Goal: Task Accomplishment & Management: Use online tool/utility

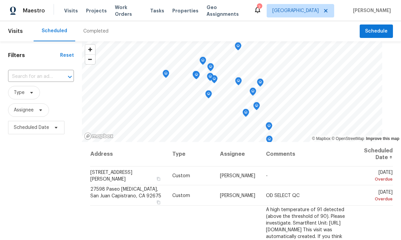
click at [129, 10] on span "Work Orders" at bounding box center [128, 10] width 27 height 13
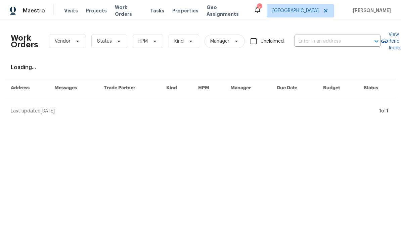
click at [332, 41] on input "text" at bounding box center [328, 41] width 67 height 10
type input "11435"
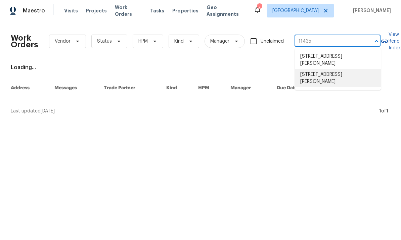
click at [347, 74] on li "11435 Tampa Ave Unit 92, Porter Ranch, CA 91326" at bounding box center [338, 78] width 86 height 18
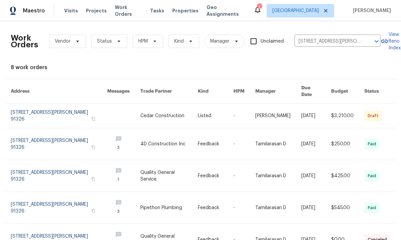
click at [46, 108] on link at bounding box center [59, 116] width 96 height 24
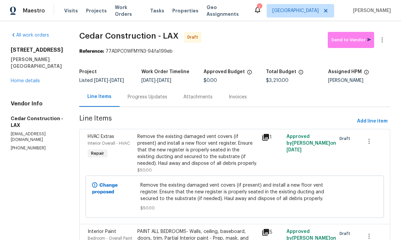
click at [15, 81] on link "Home details" at bounding box center [25, 81] width 29 height 5
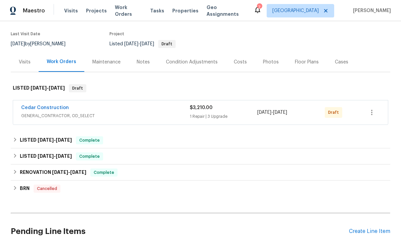
scroll to position [49, 0]
click at [374, 110] on icon "button" at bounding box center [372, 113] width 8 height 8
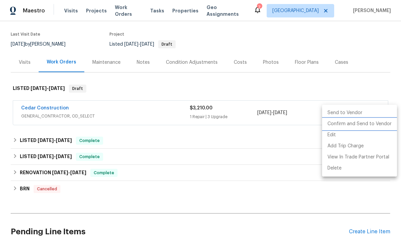
click at [358, 126] on li "Confirm and Send to Vendor" at bounding box center [359, 124] width 75 height 11
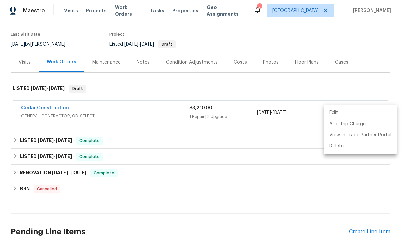
click at [335, 85] on div at bounding box center [200, 120] width 401 height 240
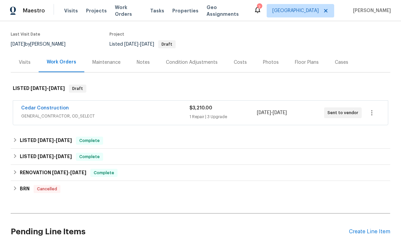
click at [372, 77] on div "Back to all projects 11435 Tampa Ave Unit 92, Porter Ranch, CA 91326 4 Beds | 2…" at bounding box center [201, 120] width 380 height 280
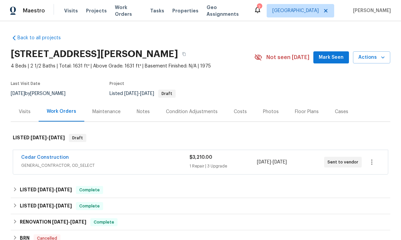
scroll to position [0, 0]
click at [183, 12] on span "Properties" at bounding box center [185, 10] width 26 height 7
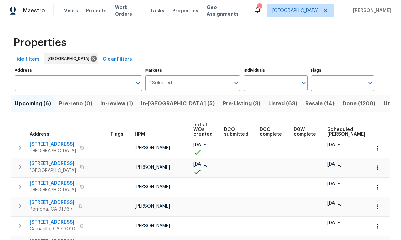
click at [278, 86] on input "Individuals" at bounding box center [270, 83] width 53 height 16
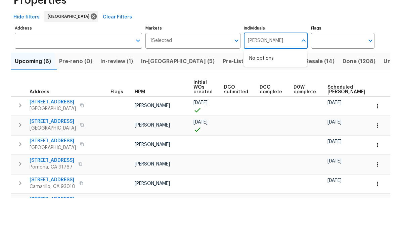
type input "frank"
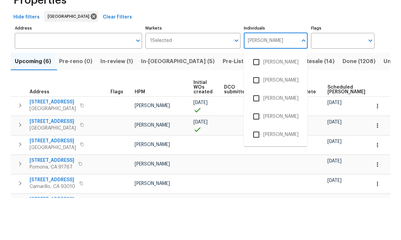
scroll to position [25, 0]
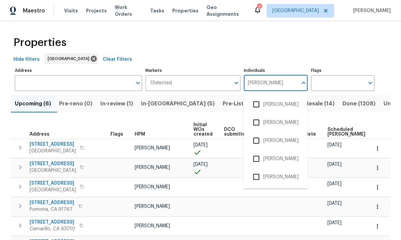
click at [258, 170] on input "checkbox" at bounding box center [256, 177] width 14 height 14
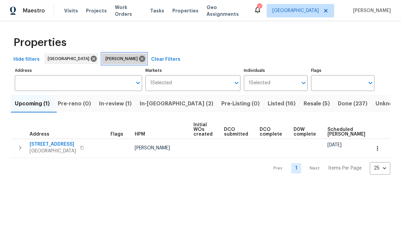
click at [139, 60] on icon at bounding box center [142, 58] width 7 height 7
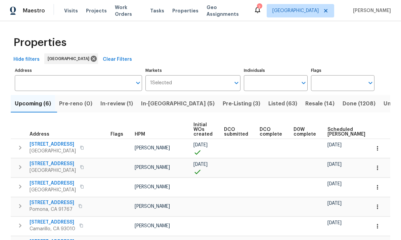
click at [272, 85] on input "Individuals" at bounding box center [270, 83] width 53 height 16
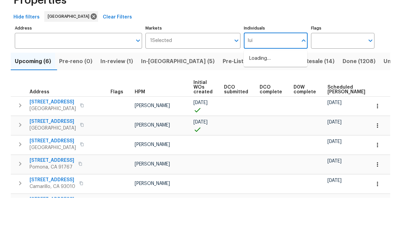
type input "luis"
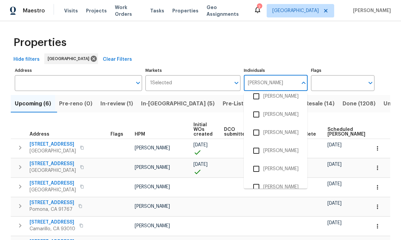
scroll to position [43, 0]
click at [258, 163] on input "checkbox" at bounding box center [256, 170] width 14 height 14
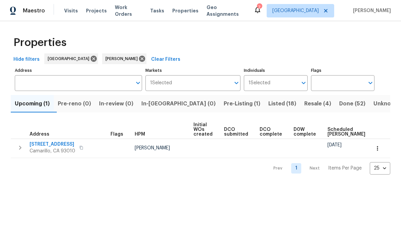
click at [269, 105] on span "Listed (18)" at bounding box center [283, 103] width 28 height 9
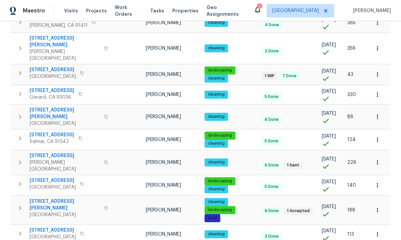
scroll to position [290, 0]
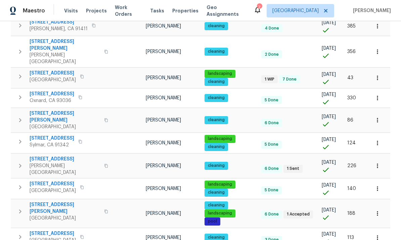
click at [378, 163] on icon "button" at bounding box center [378, 166] width 7 height 7
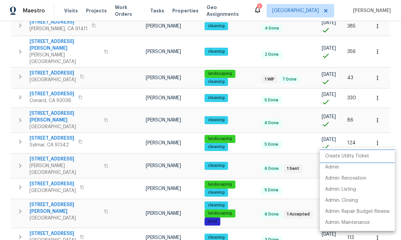
click at [350, 156] on p "Create Utility Ticket" at bounding box center [347, 156] width 44 height 7
